Goal: Task Accomplishment & Management: Use online tool/utility

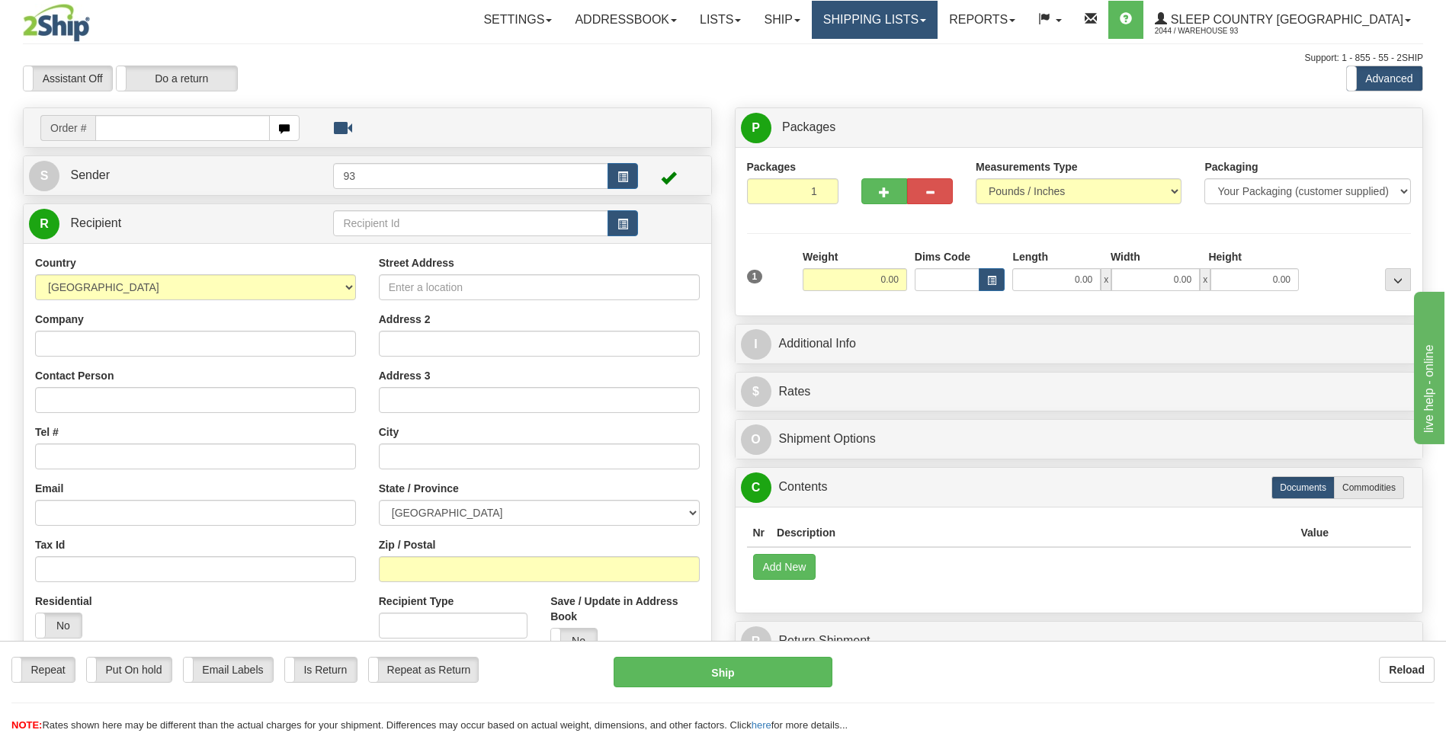
click at [921, 24] on link "Shipping lists" at bounding box center [875, 20] width 126 height 38
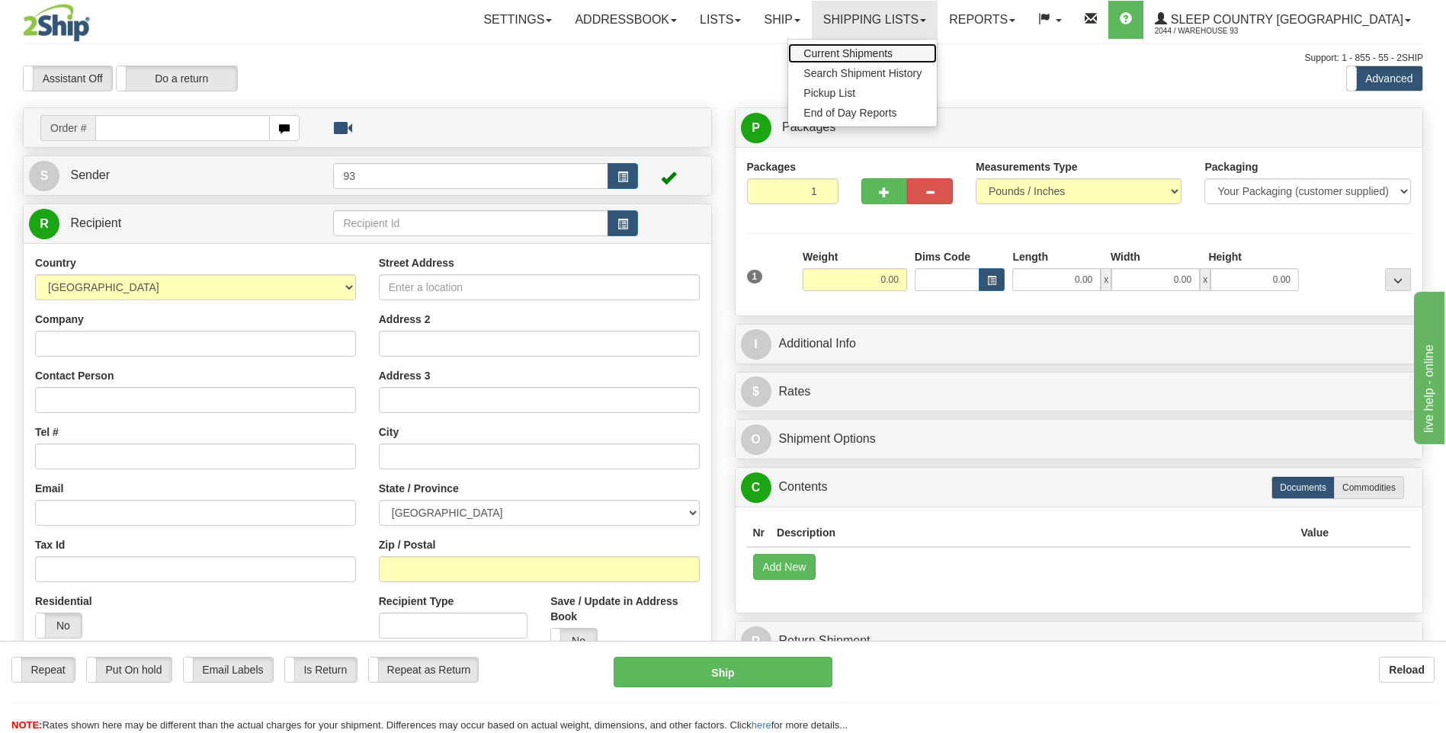
click at [893, 56] on span "Current Shipments" at bounding box center [847, 53] width 89 height 12
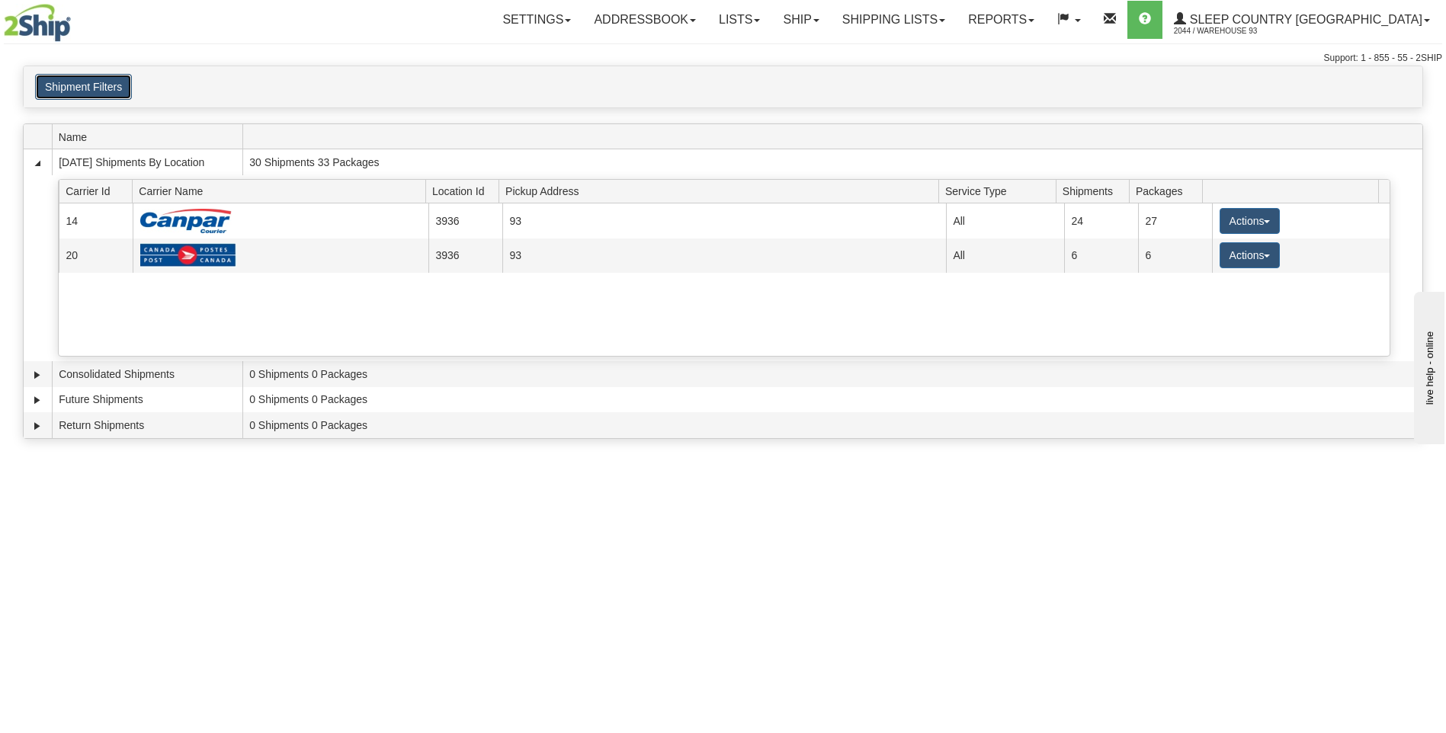
click at [79, 87] on button "Shipment Filters" at bounding box center [83, 87] width 97 height 26
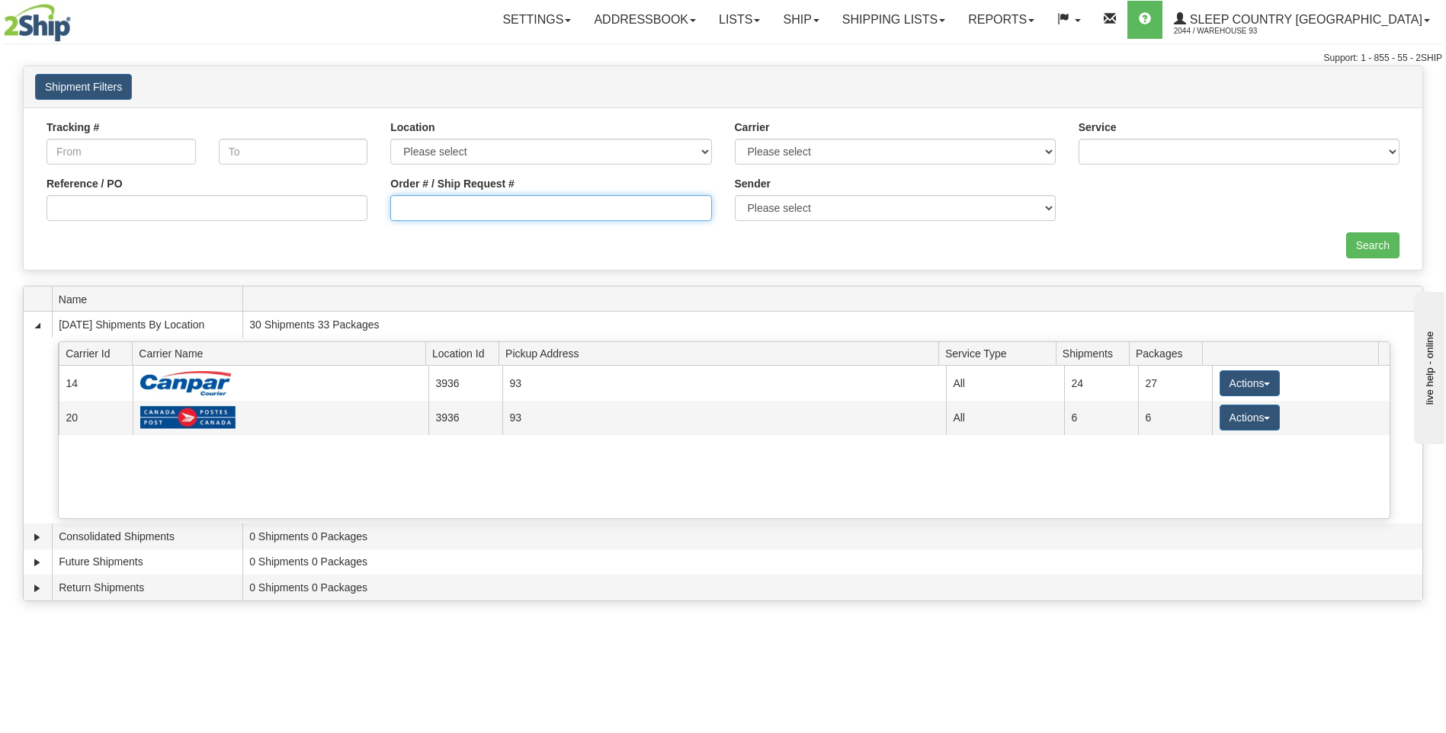
click at [466, 206] on input "Order # / Ship Request #" at bounding box center [550, 208] width 321 height 26
type input "9000h980582"
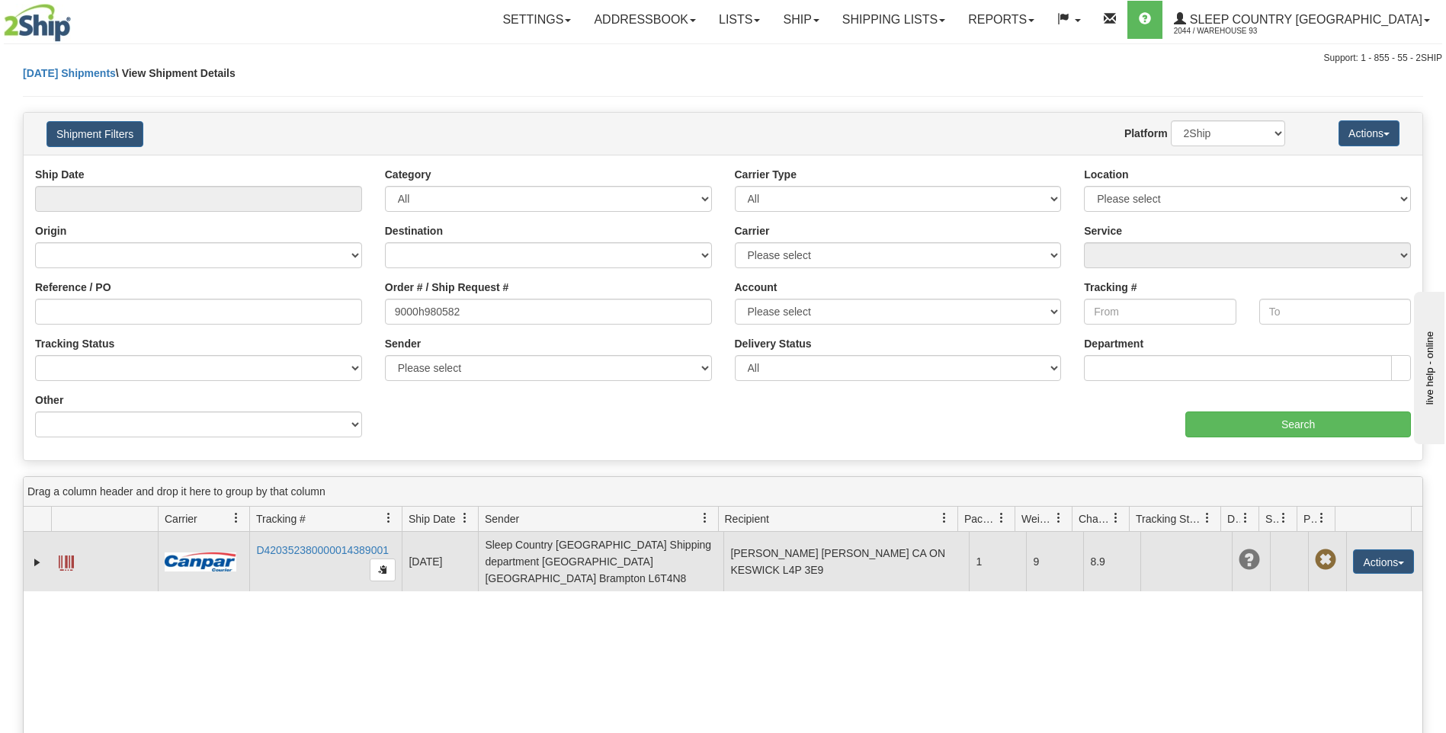
click at [72, 560] on span at bounding box center [66, 563] width 15 height 15
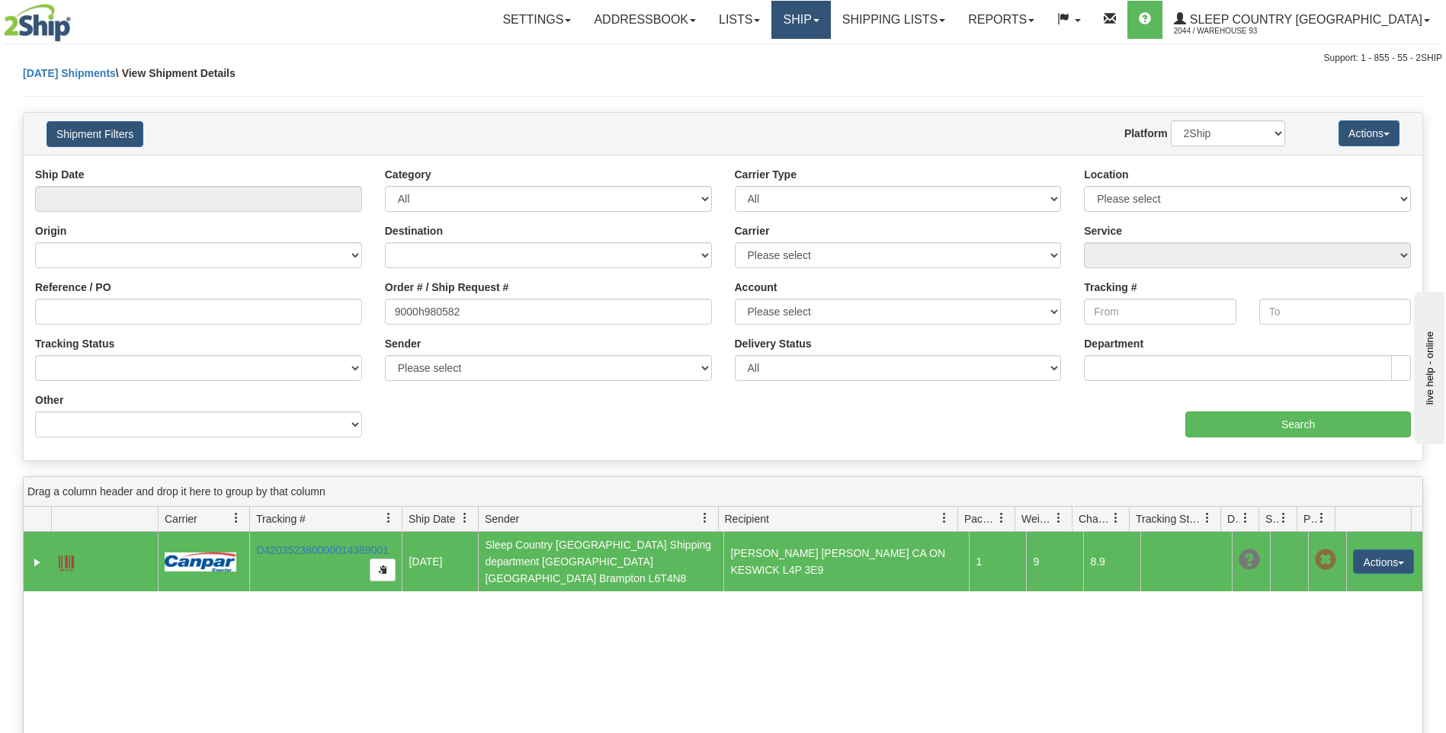
click at [830, 26] on link "Ship" at bounding box center [800, 20] width 59 height 38
click at [830, 55] on link "Ship Screen" at bounding box center [761, 53] width 138 height 20
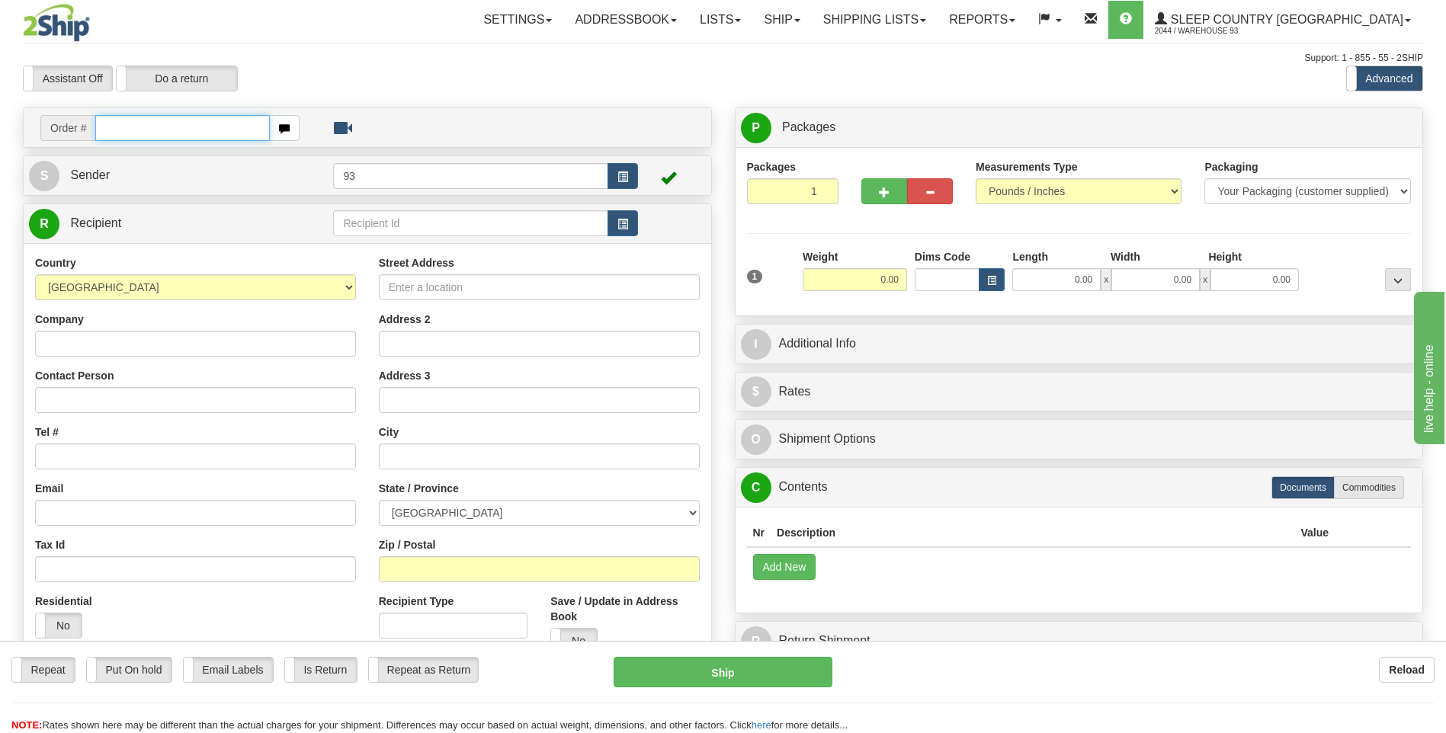
click at [171, 130] on input "text" at bounding box center [182, 128] width 174 height 26
type input "9000H974197"
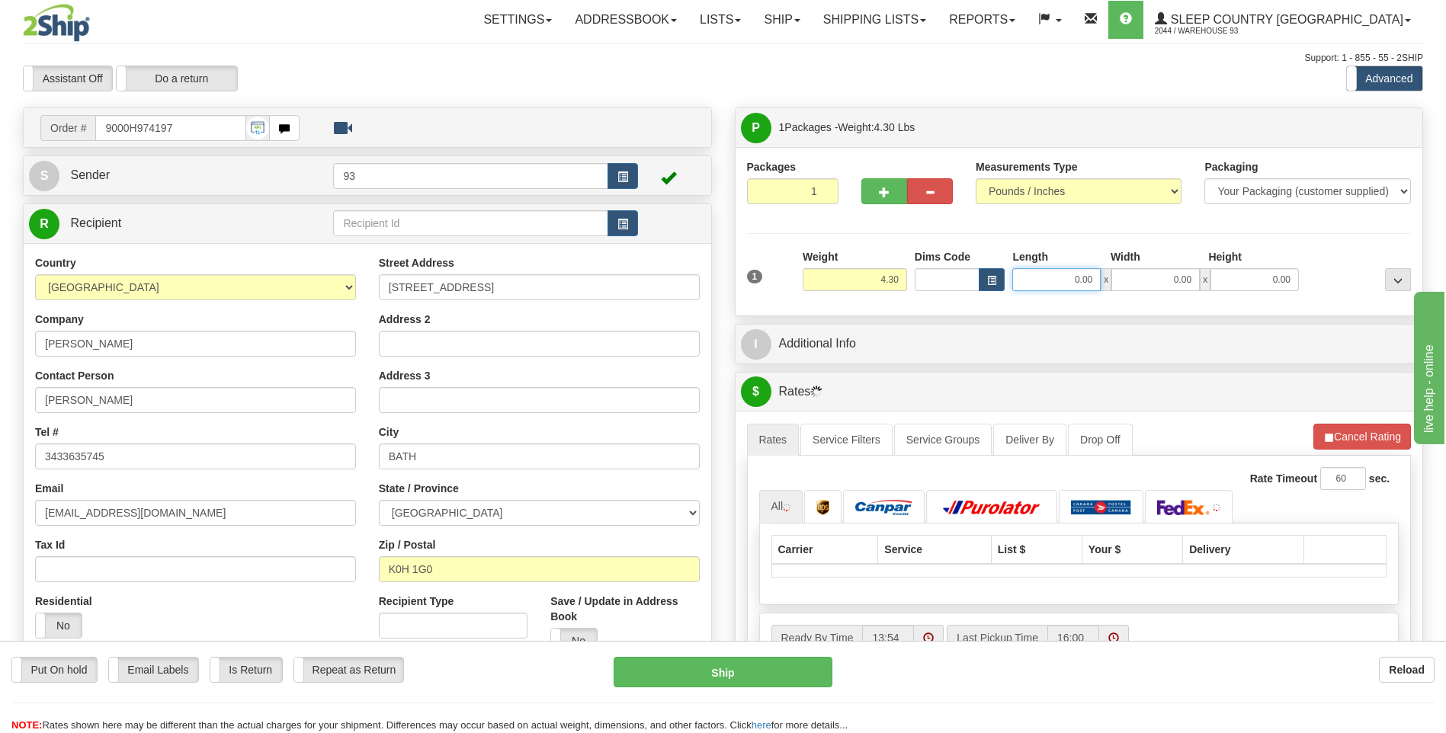
click at [1059, 280] on input "0.00" at bounding box center [1056, 279] width 88 height 23
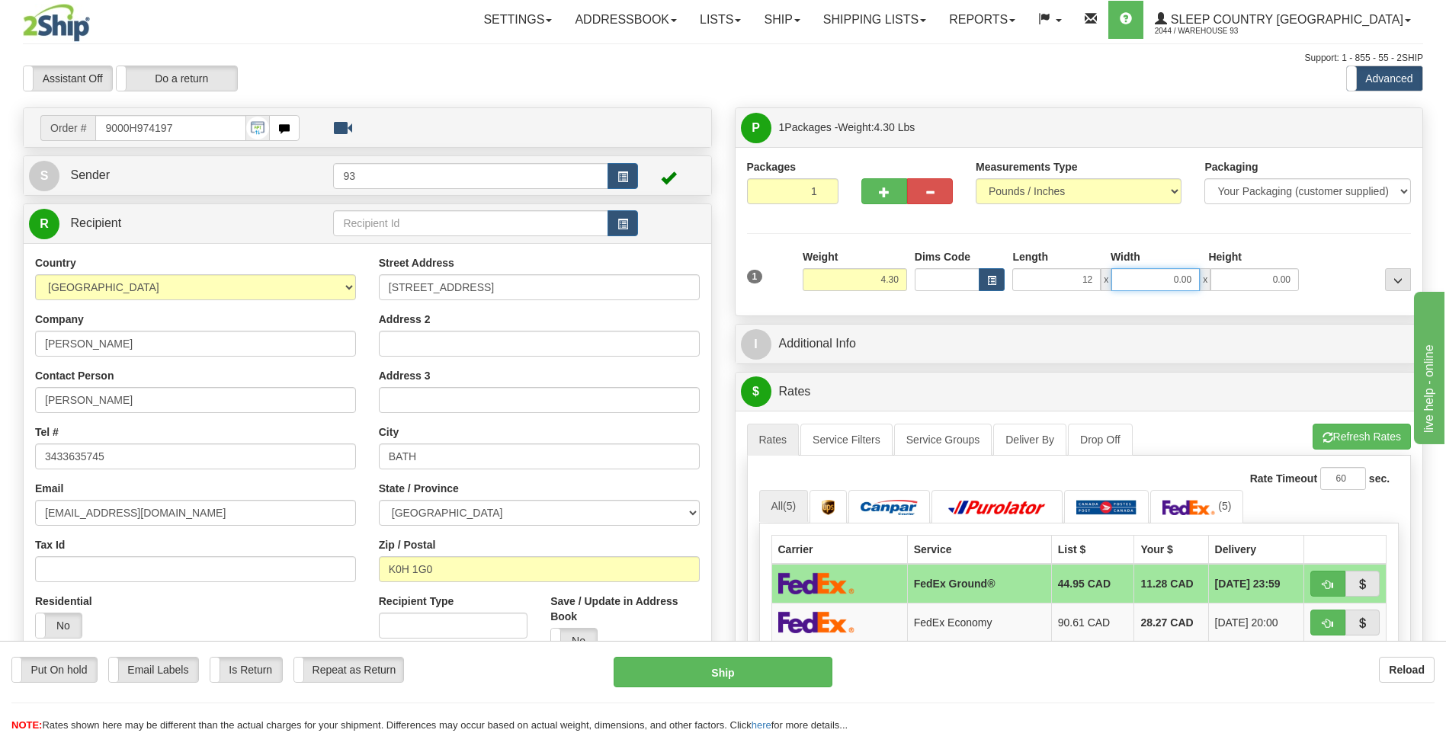
type input "12.00"
click at [1153, 285] on input "0.00" at bounding box center [1155, 279] width 88 height 23
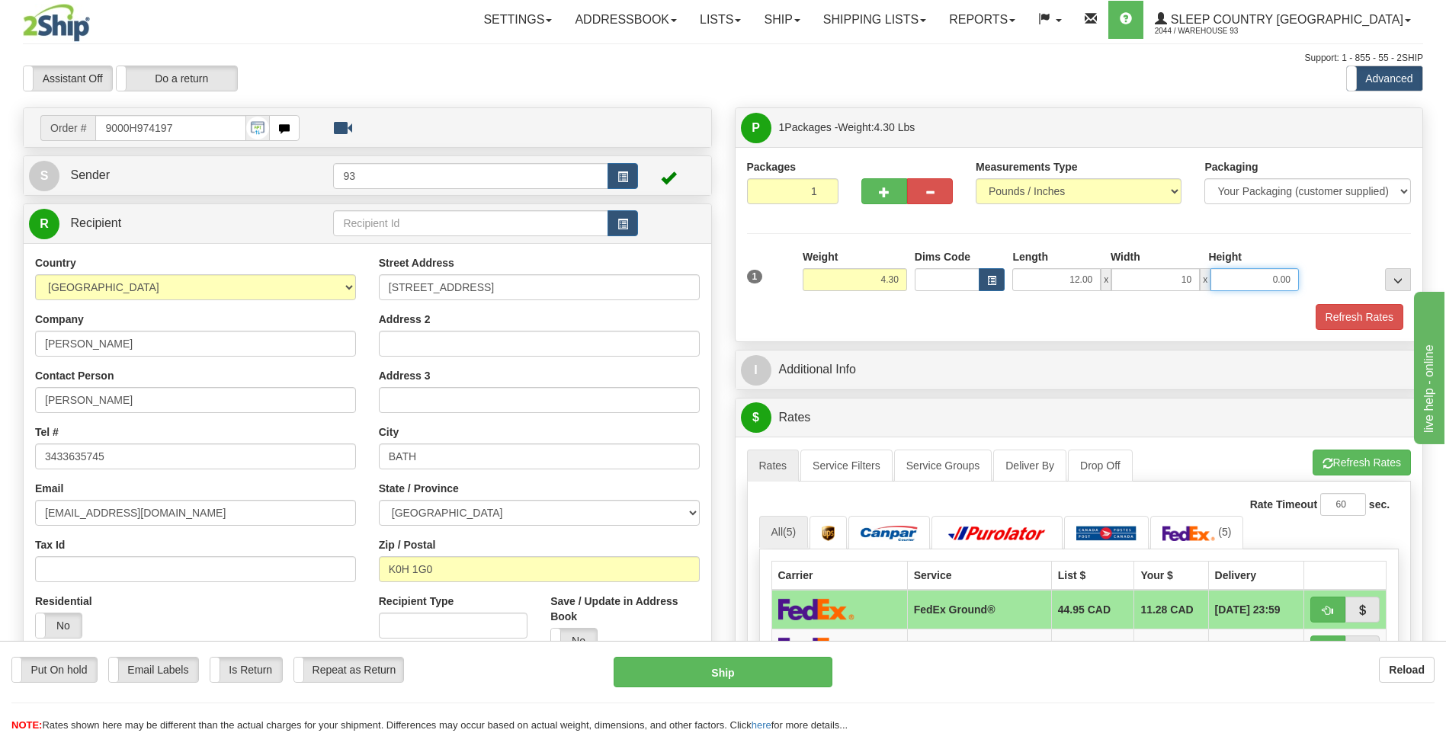
type input "10.00"
click at [1252, 281] on input "0.00" at bounding box center [1255, 279] width 88 height 23
type input "8.00"
click at [1352, 303] on div "Packaging Your Packaging (customer supplied) Envelope (carrier supplied) Pack (…" at bounding box center [1107, 303] width 616 height 1
click at [1360, 303] on div "Packaging Your Packaging (customer supplied) Envelope (carrier supplied) Pack (…" at bounding box center [1107, 303] width 616 height 1
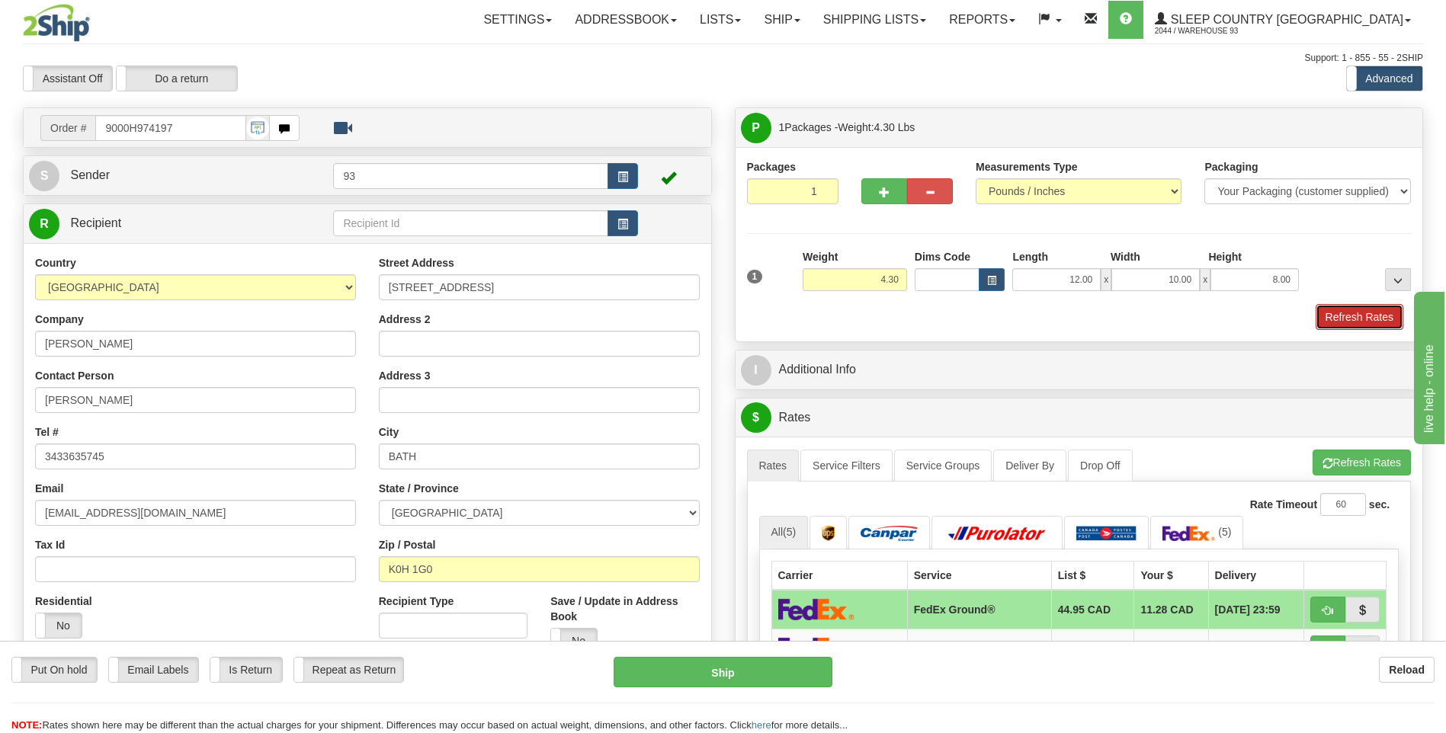
click at [1363, 307] on button "Refresh Rates" at bounding box center [1360, 317] width 88 height 26
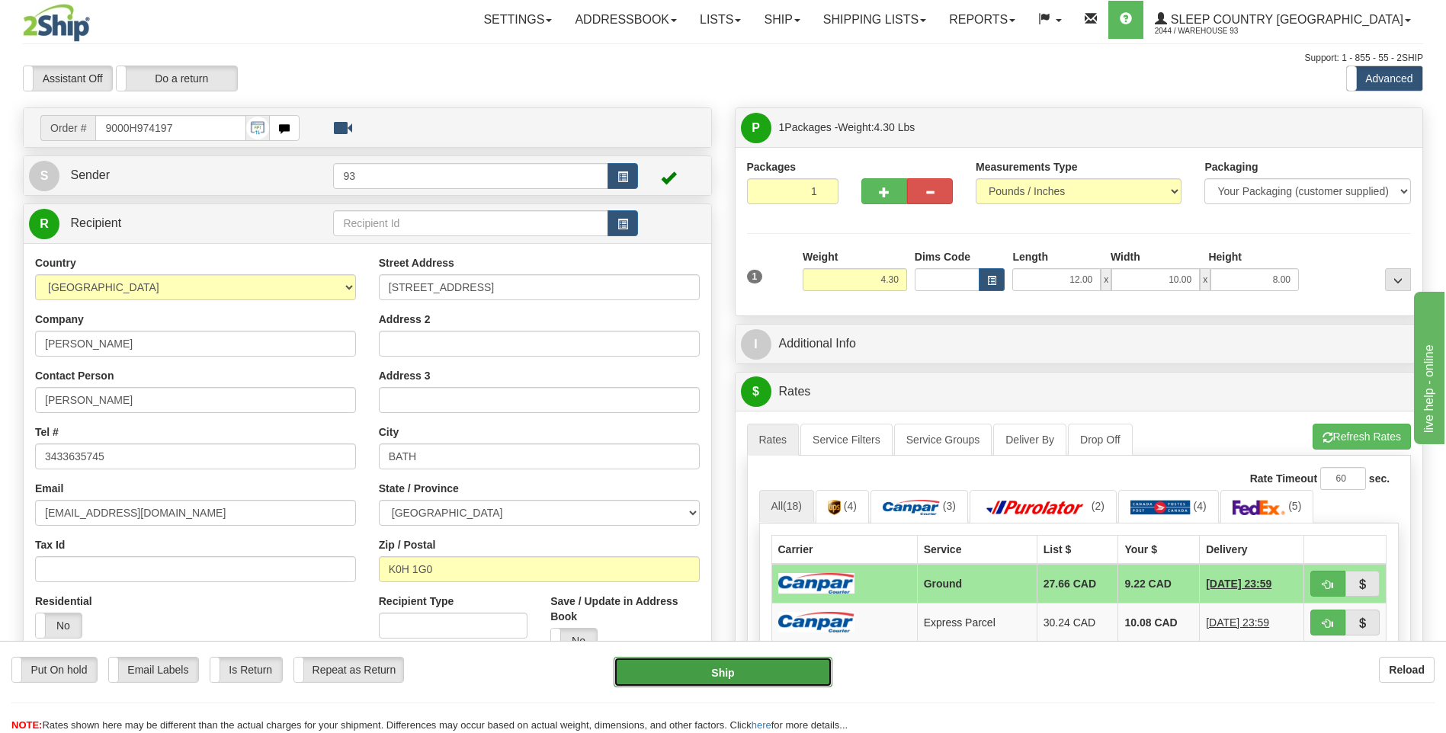
click at [783, 685] on button "Ship" at bounding box center [723, 672] width 218 height 30
type input "1"
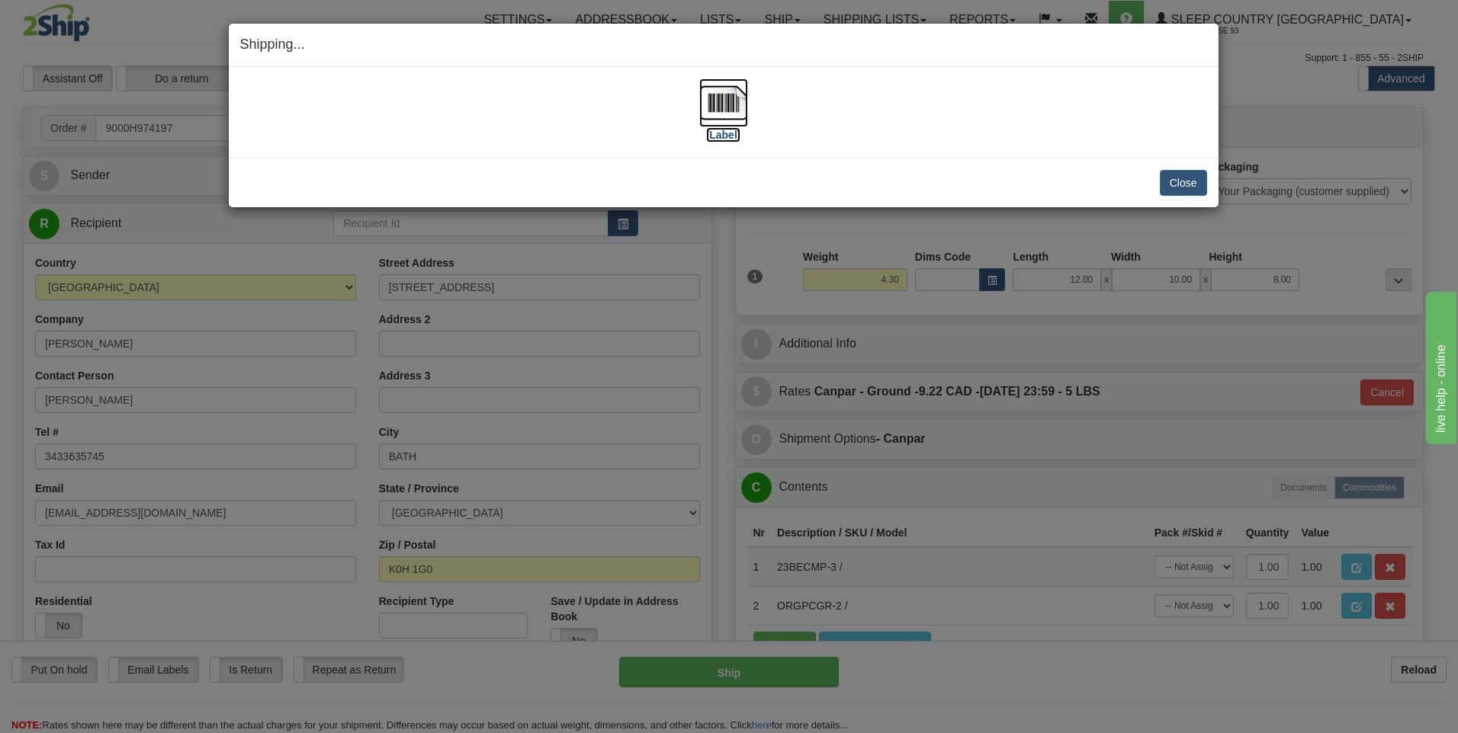
click at [736, 106] on img at bounding box center [723, 103] width 49 height 49
click at [1167, 177] on button "Close" at bounding box center [1182, 183] width 47 height 26
